Goal: Check status: Check status

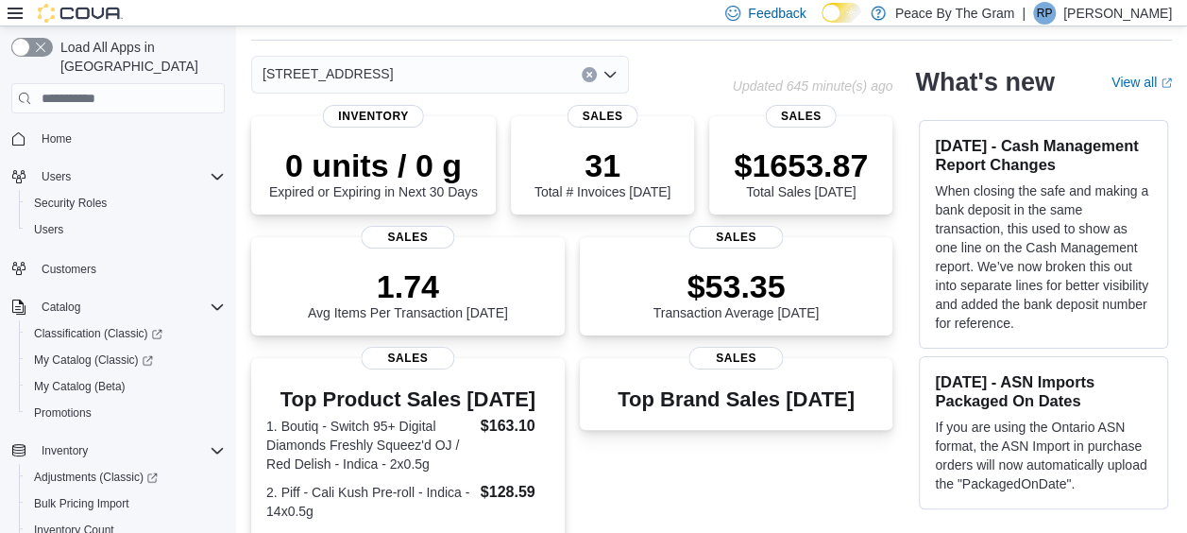
scroll to position [283, 0]
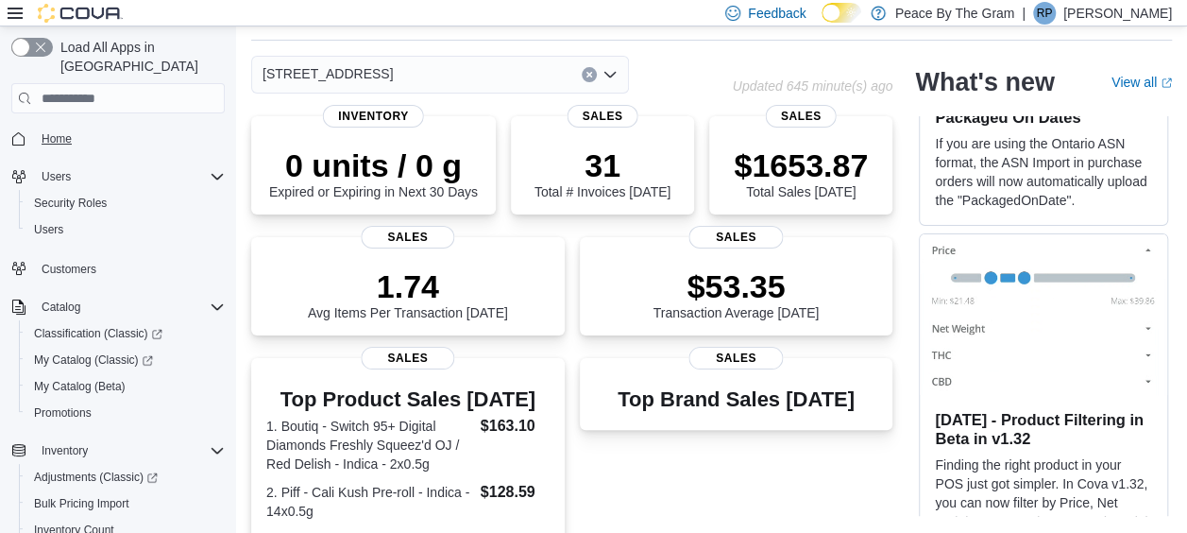
click at [64, 131] on span "Home" at bounding box center [57, 138] width 30 height 15
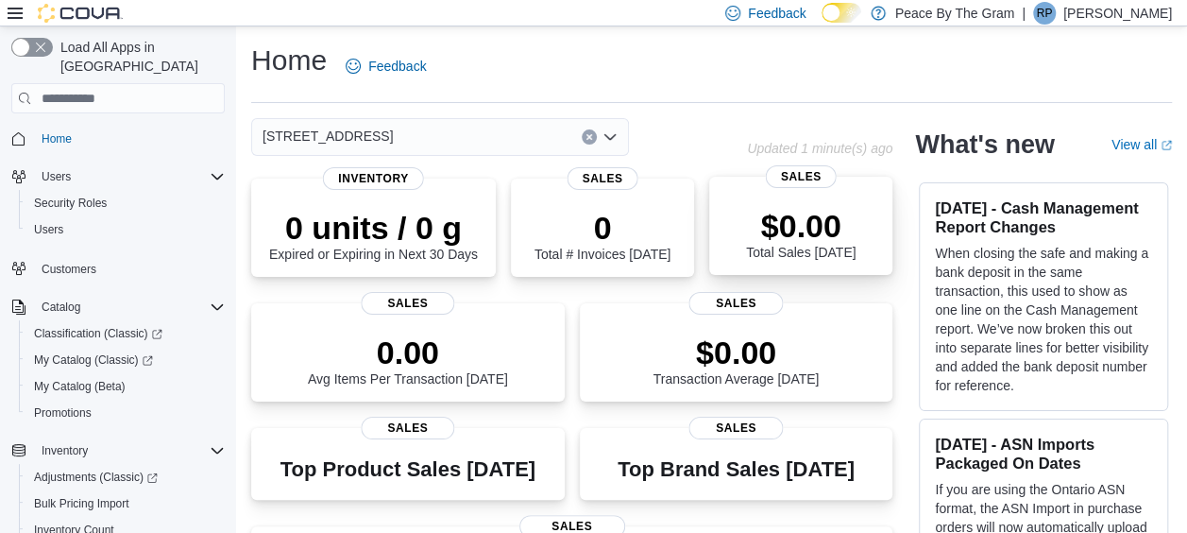
click at [852, 222] on p "$0.00" at bounding box center [801, 226] width 110 height 38
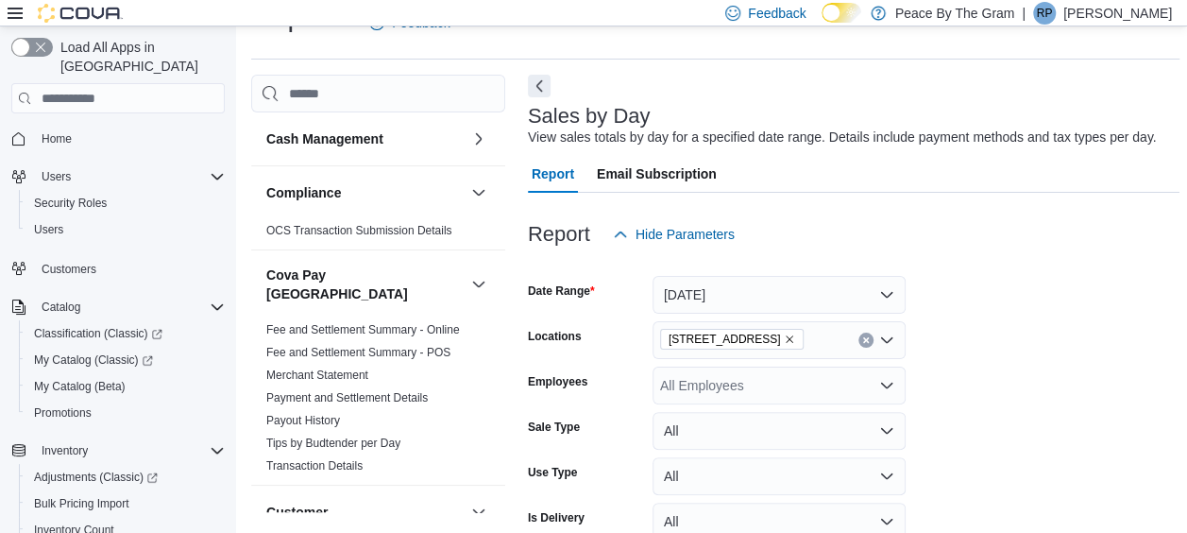
scroll to position [138, 0]
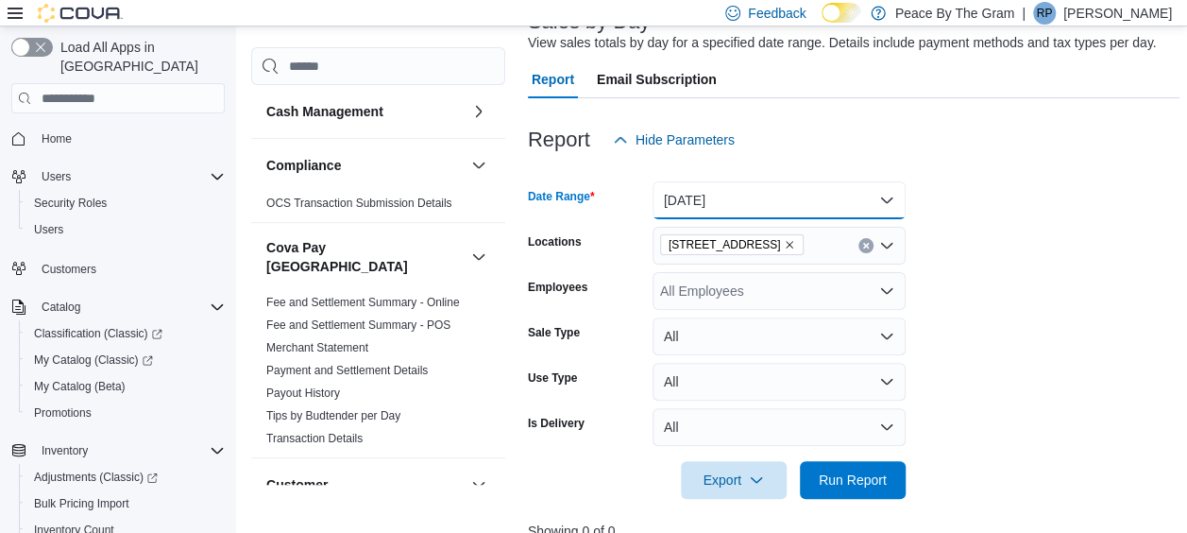
click at [892, 195] on button "[DATE]" at bounding box center [779, 200] width 253 height 38
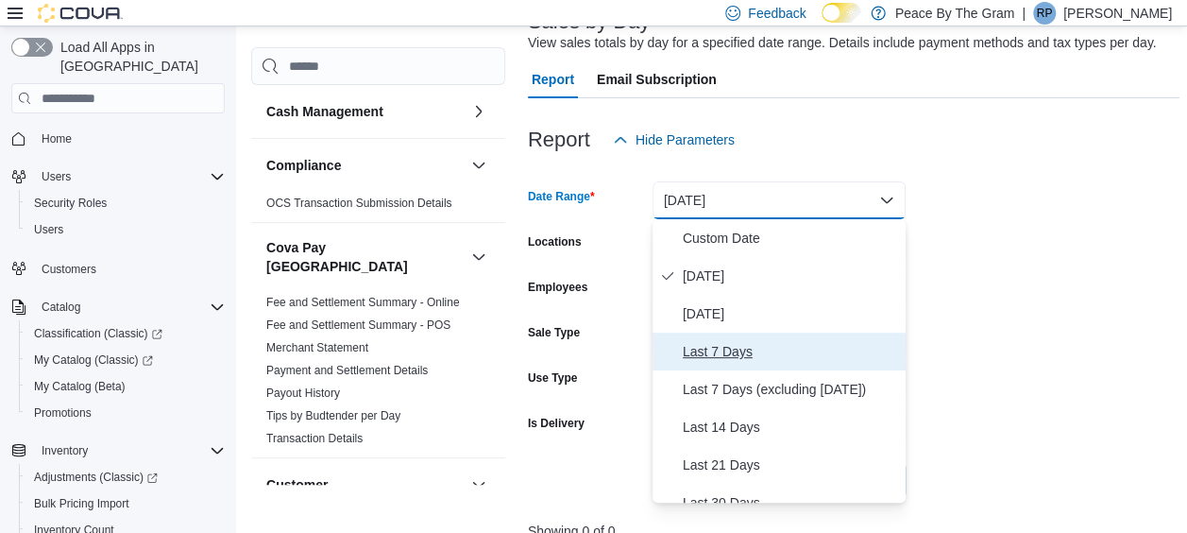
click at [756, 346] on span "Last 7 Days" at bounding box center [790, 351] width 215 height 23
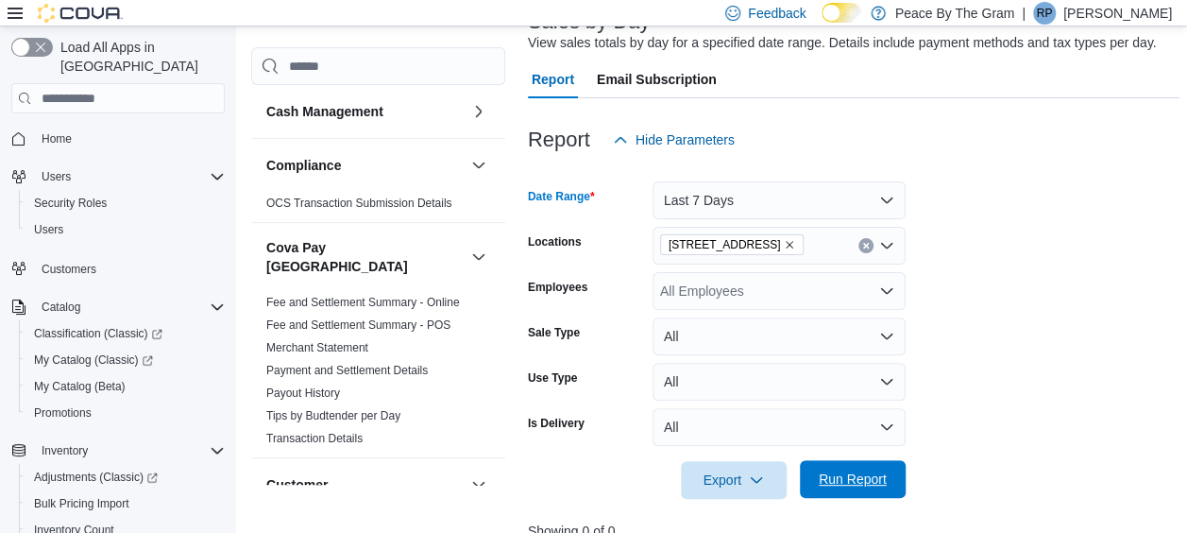
click at [854, 478] on span "Run Report" at bounding box center [853, 478] width 68 height 19
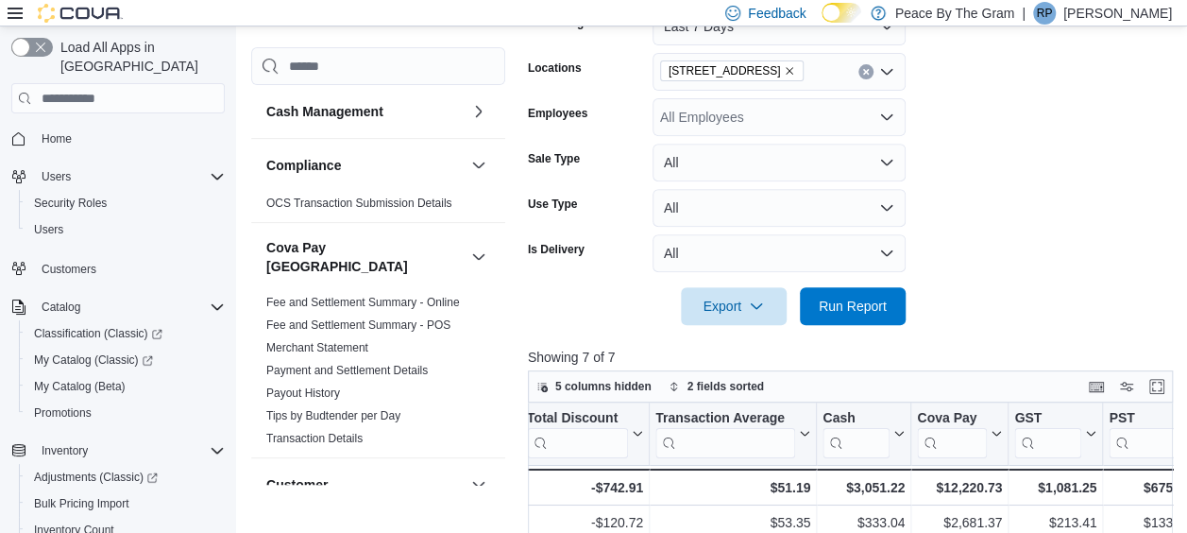
scroll to position [212, 0]
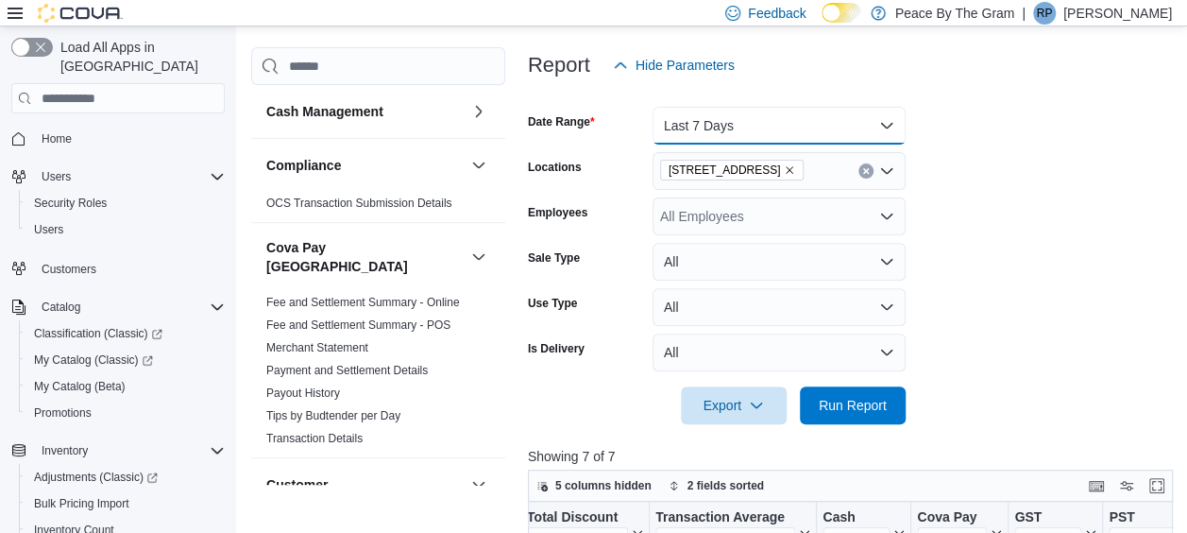
click at [886, 121] on button "Last 7 Days" at bounding box center [779, 126] width 253 height 38
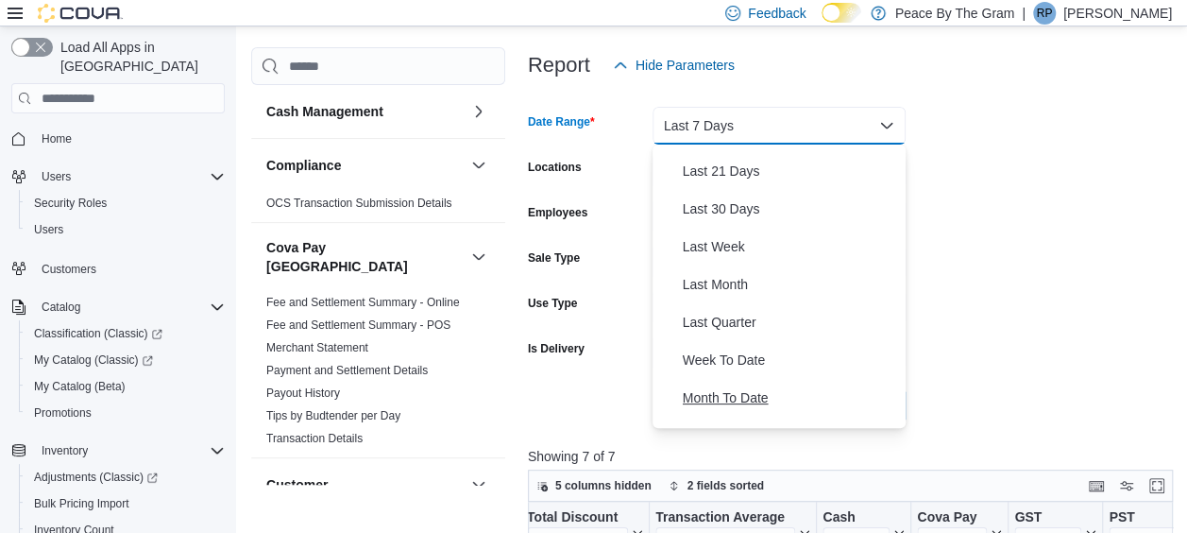
scroll to position [283, 0]
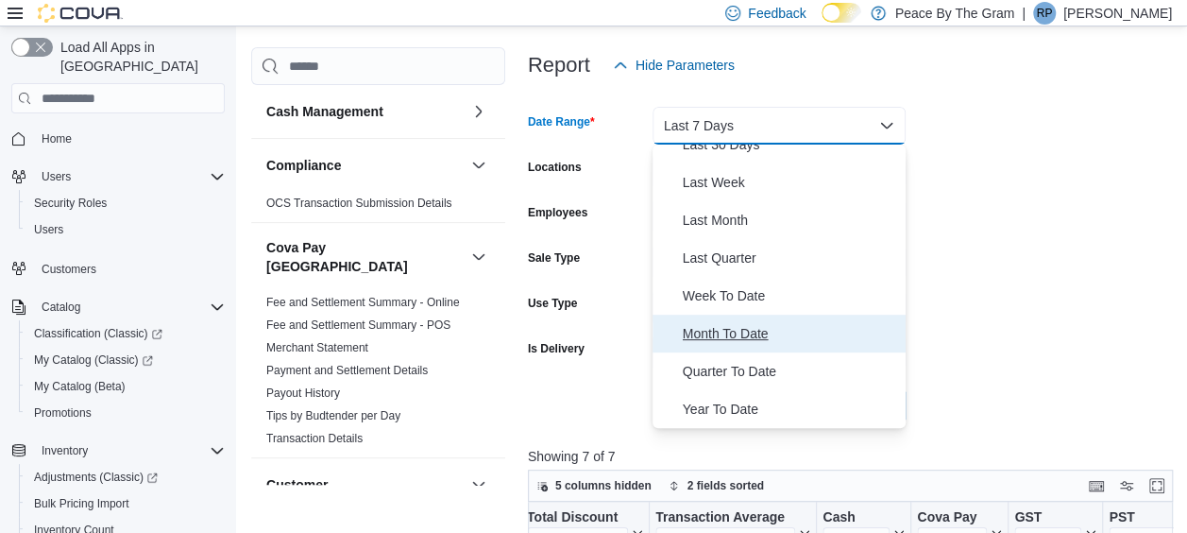
click at [744, 337] on span "Month To Date" at bounding box center [790, 333] width 215 height 23
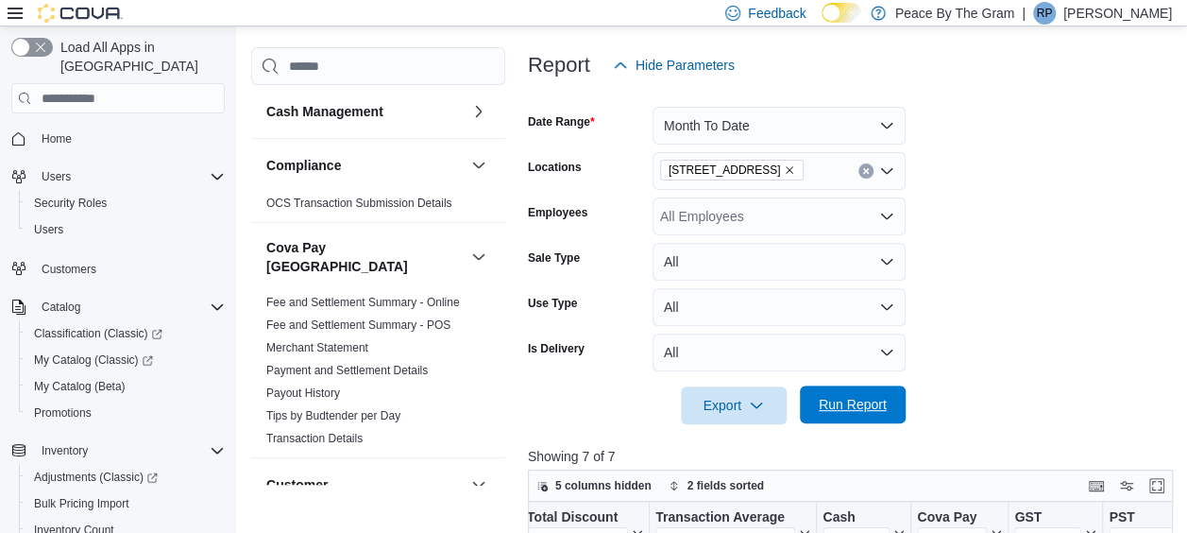
click at [841, 399] on span "Run Report" at bounding box center [853, 404] width 68 height 19
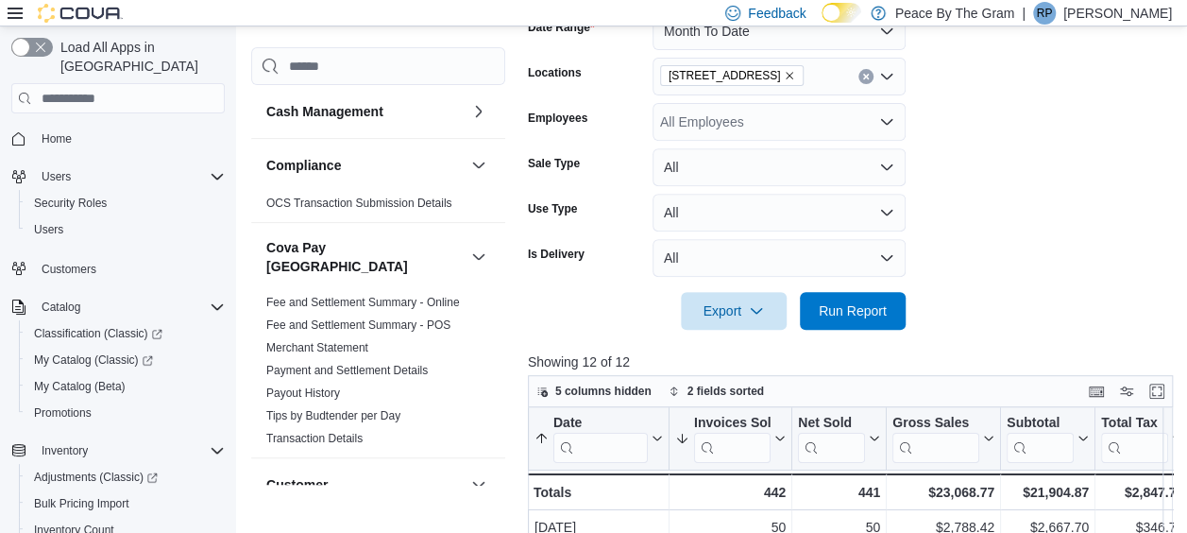
scroll to position [118, 0]
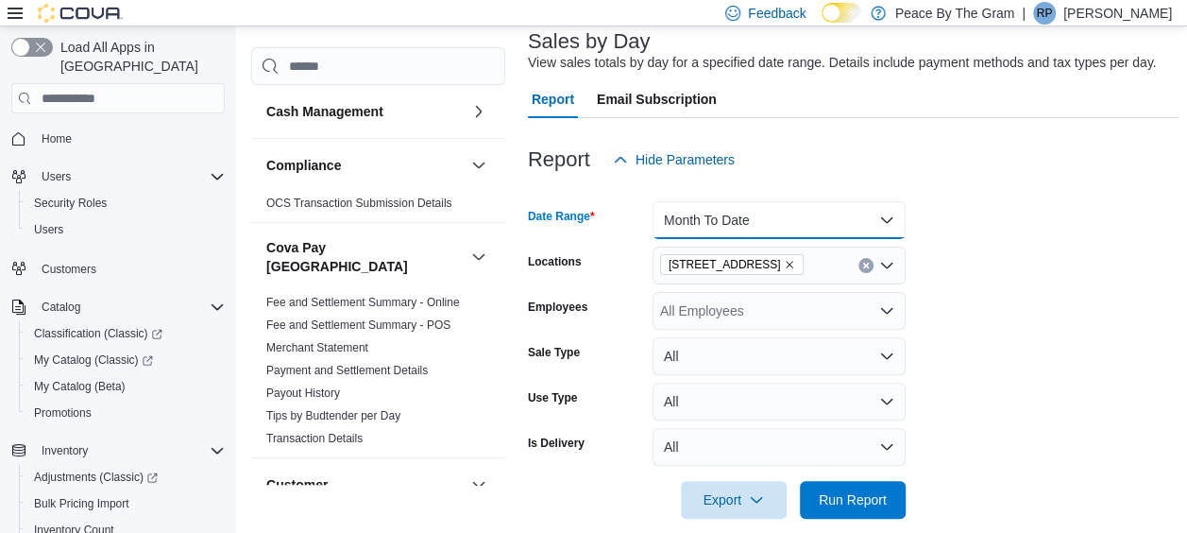
click at [887, 228] on button "Month To Date" at bounding box center [779, 220] width 253 height 38
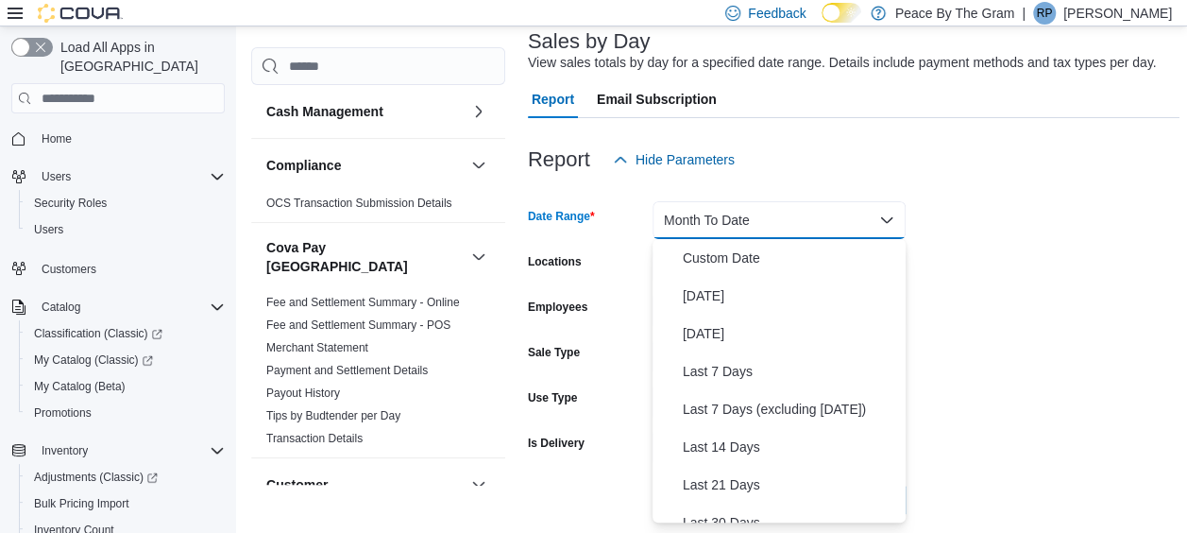
scroll to position [283, 0]
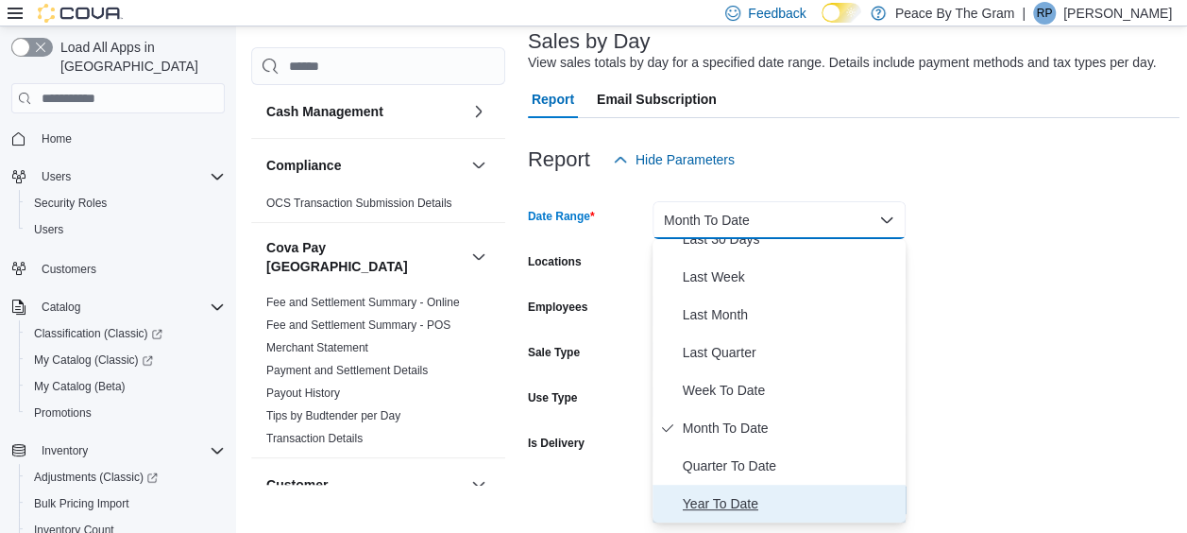
click at [733, 501] on span "Year To Date" at bounding box center [790, 503] width 215 height 23
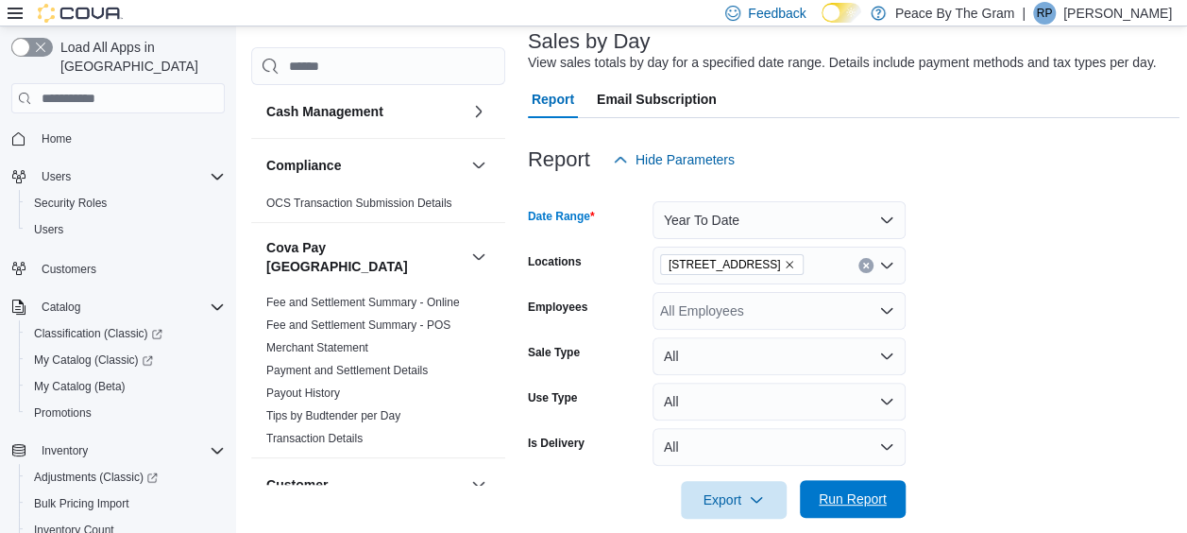
click at [839, 501] on span "Run Report" at bounding box center [853, 498] width 68 height 19
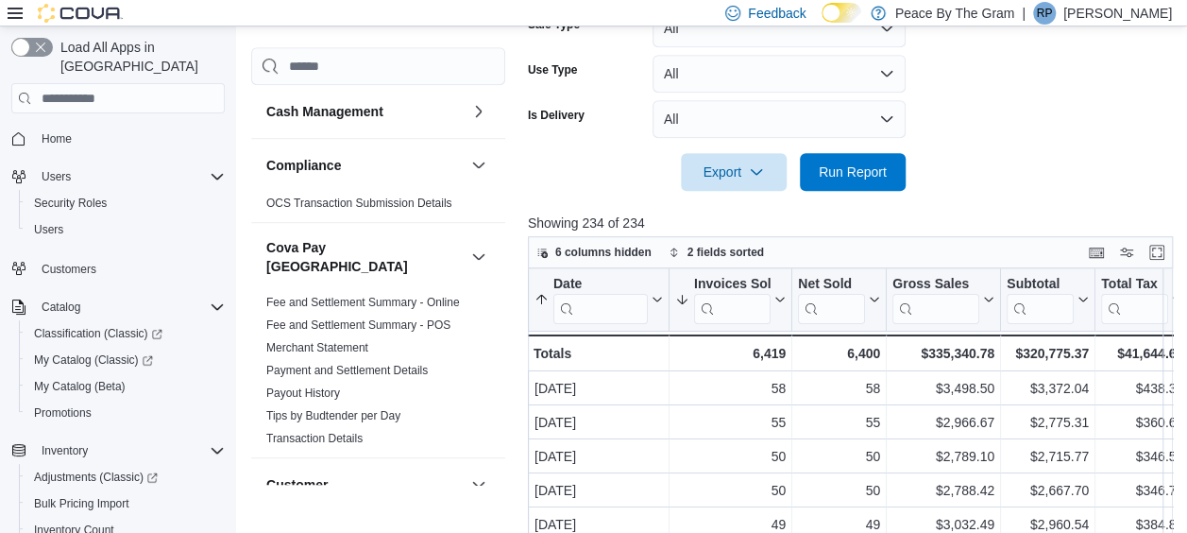
scroll to position [590, 0]
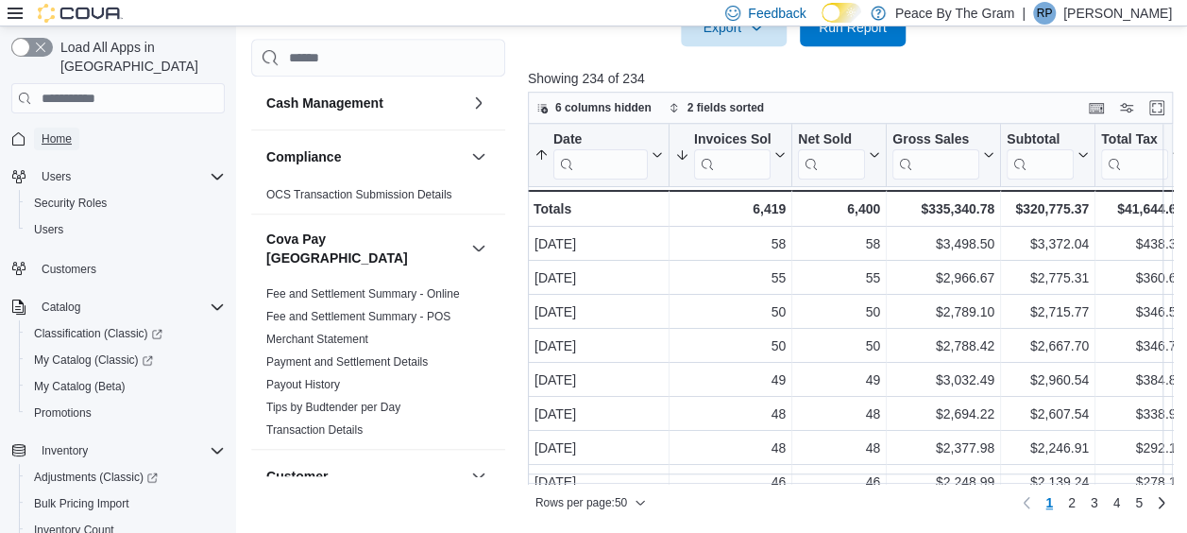
click at [63, 131] on span "Home" at bounding box center [57, 138] width 30 height 15
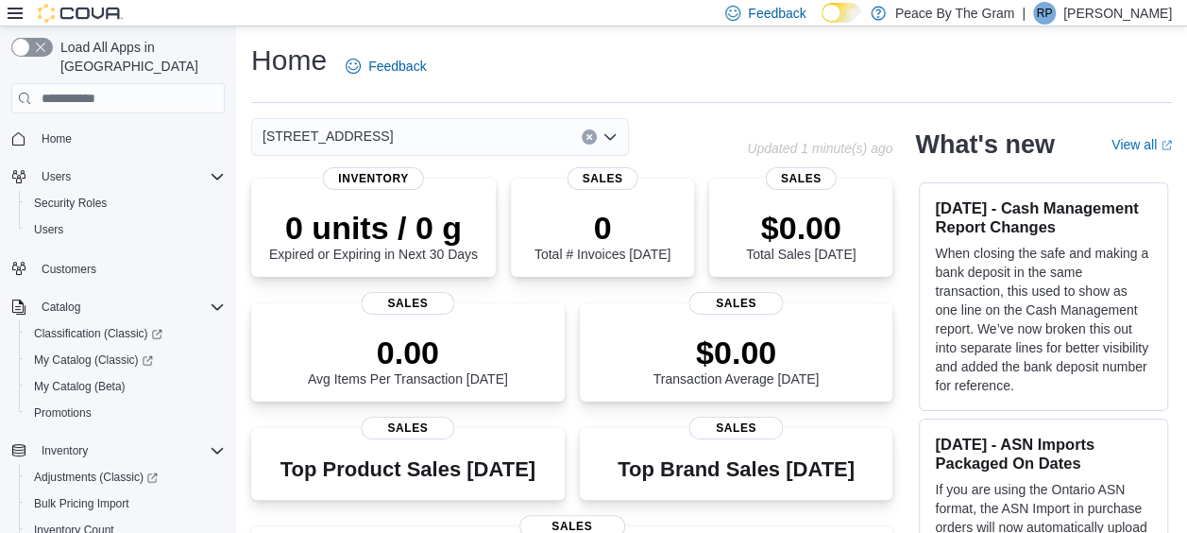
click at [801, 232] on p "$0.00" at bounding box center [801, 228] width 110 height 38
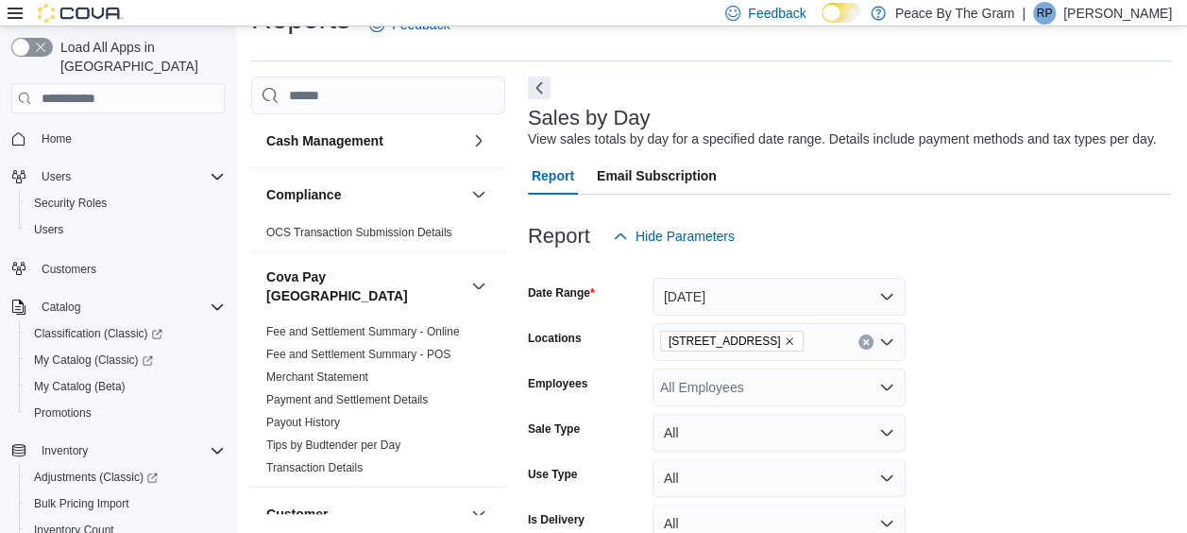
scroll to position [43, 0]
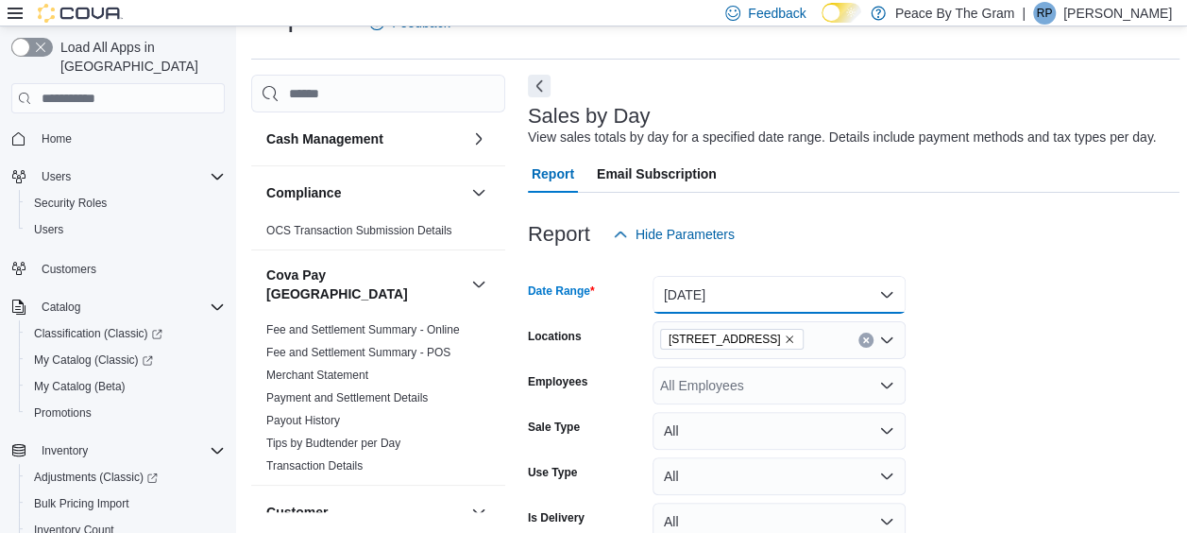
click at [889, 295] on button "[DATE]" at bounding box center [779, 295] width 253 height 38
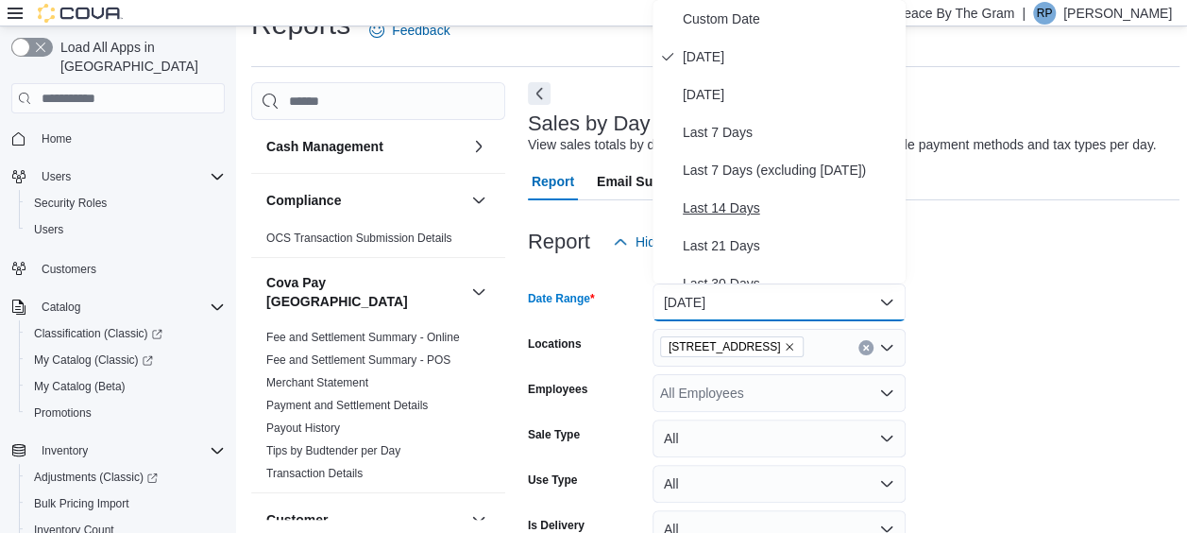
scroll to position [283, 0]
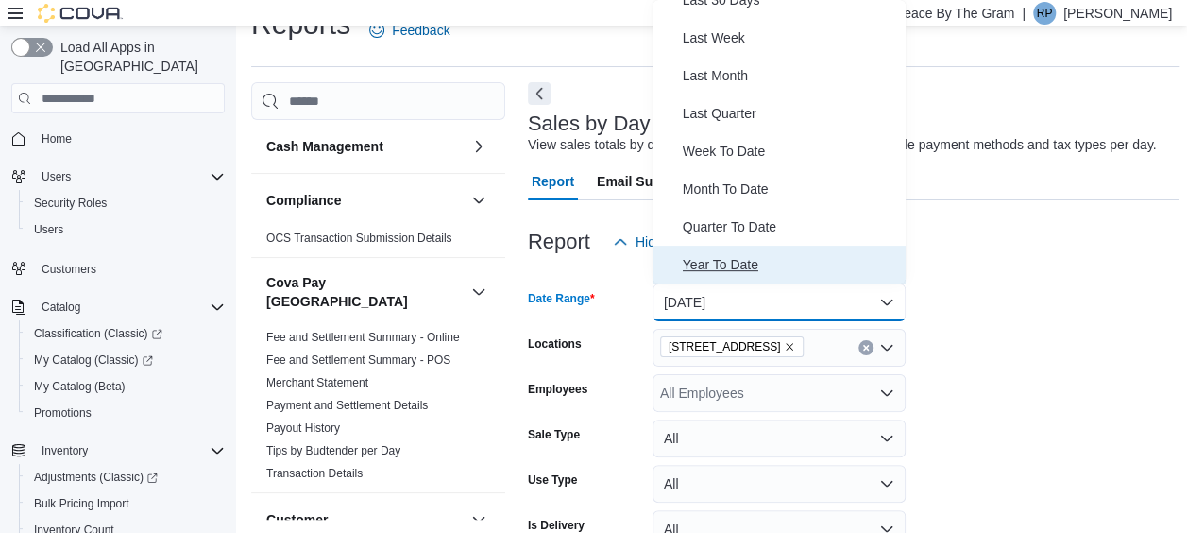
click at [717, 264] on span "Year To Date" at bounding box center [790, 264] width 215 height 23
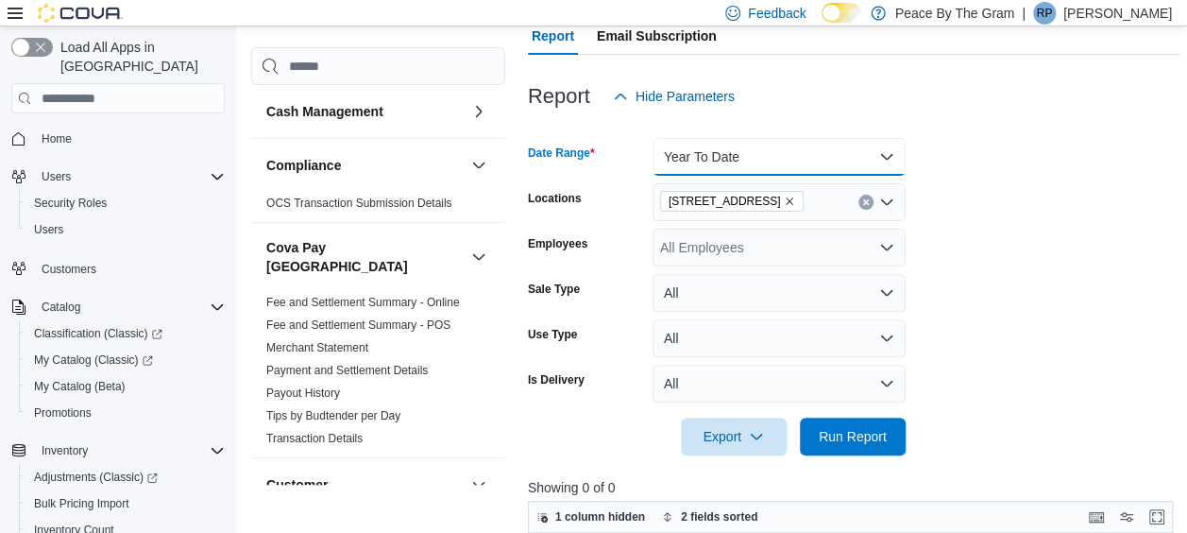
scroll to position [319, 0]
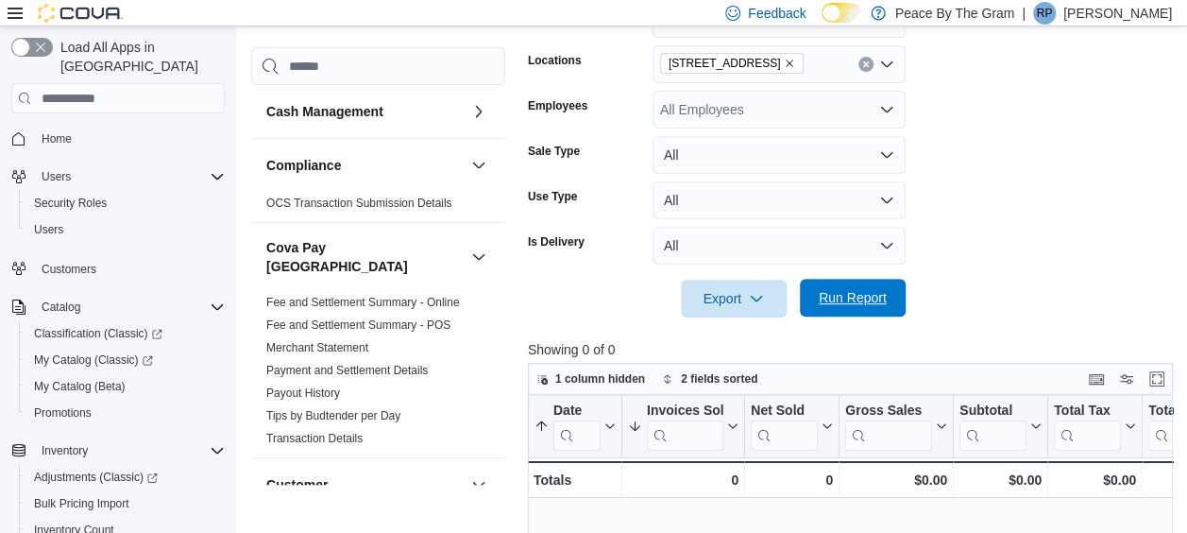
click at [825, 297] on span "Run Report" at bounding box center [853, 297] width 68 height 19
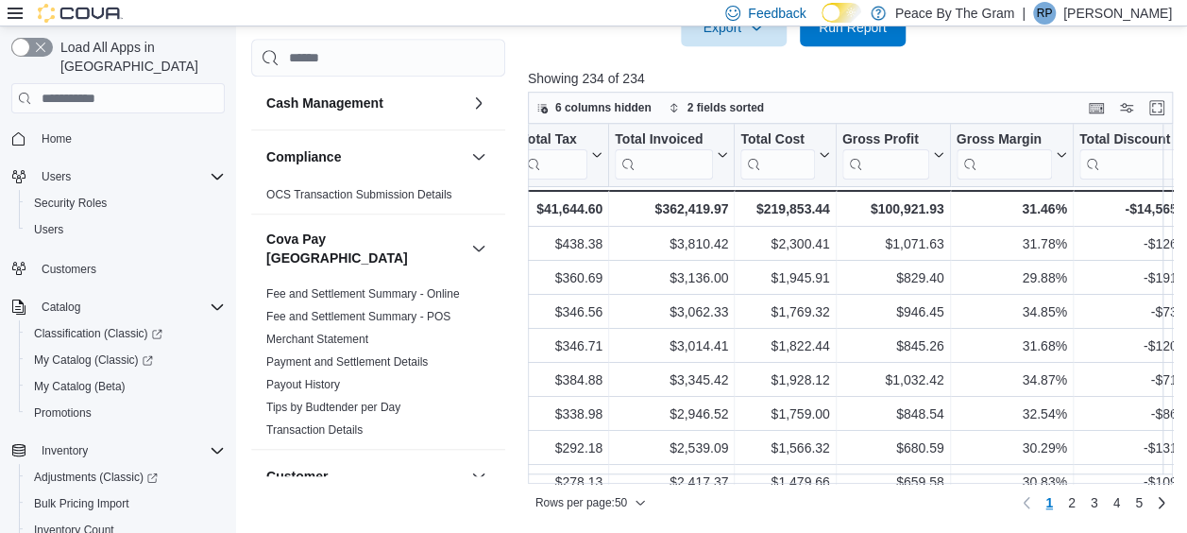
scroll to position [0, 642]
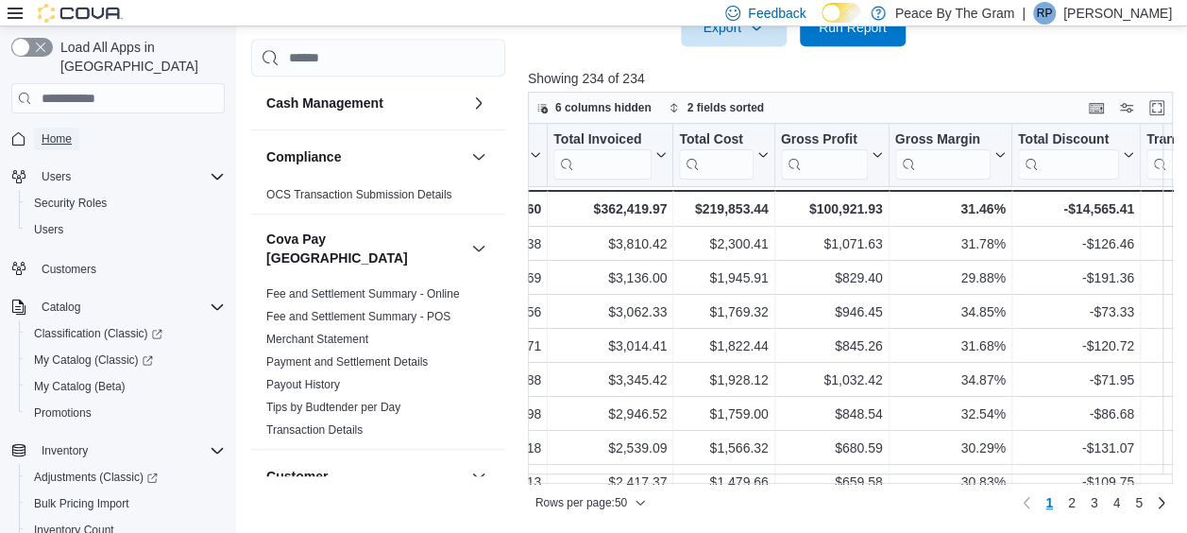
click at [59, 131] on span "Home" at bounding box center [57, 138] width 30 height 15
